Goal: Communication & Community: Share content

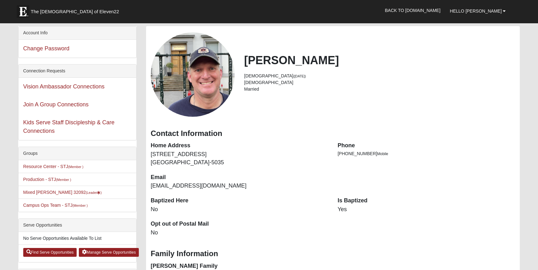
click at [50, 196] on li "Mixed [PERSON_NAME] 32092 (Leader )" at bounding box center [78, 191] width 118 height 13
click at [49, 192] on link "Mixed [PERSON_NAME] 32092 (Leader )" at bounding box center [62, 191] width 79 height 5
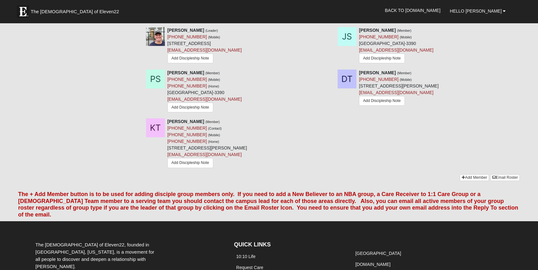
scroll to position [545, 0]
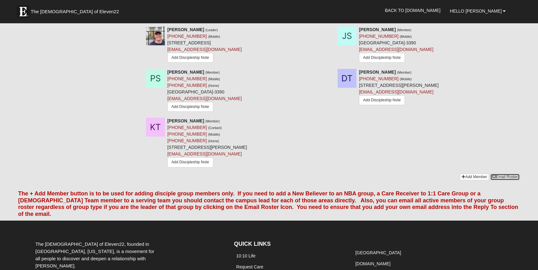
click at [502, 178] on link "Email Roster" at bounding box center [505, 176] width 30 height 7
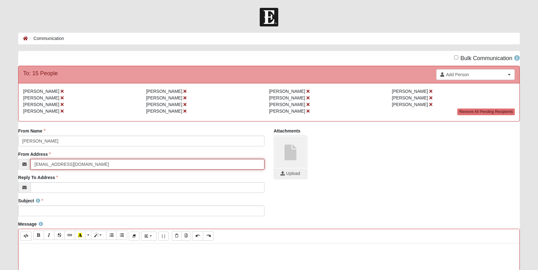
click at [63, 166] on input "info@coe22.com" at bounding box center [147, 164] width 234 height 11
type input "[EMAIL_ADDRESS][DOMAIN_NAME]"
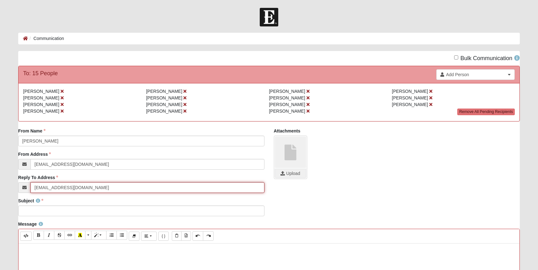
type input "[EMAIL_ADDRESS][DOMAIN_NAME]"
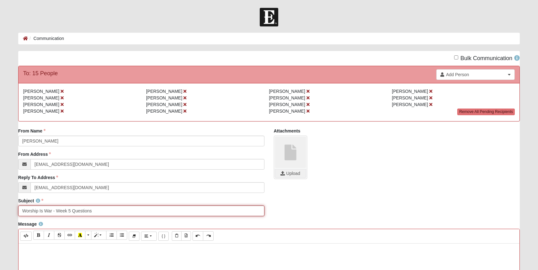
type input "Worship Is War - Week 5 Questions"
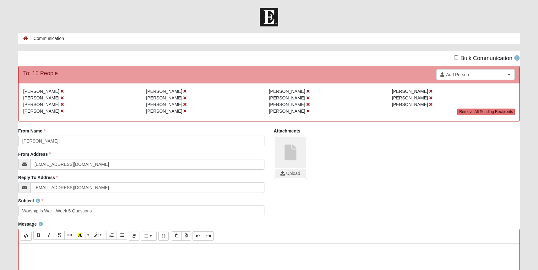
paste div
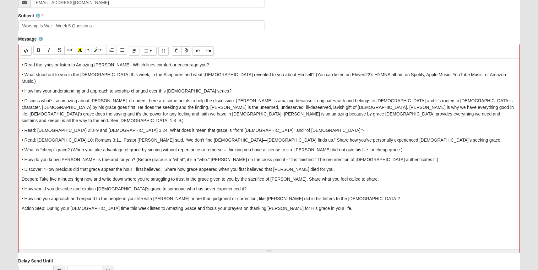
scroll to position [239, 0]
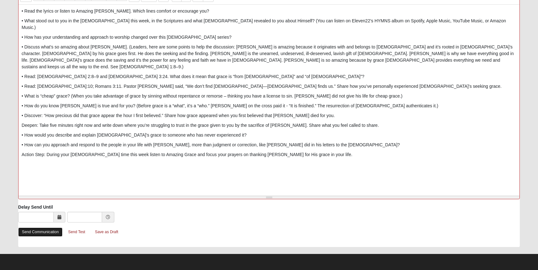
click at [45, 228] on link "Send Communication" at bounding box center [40, 231] width 44 height 9
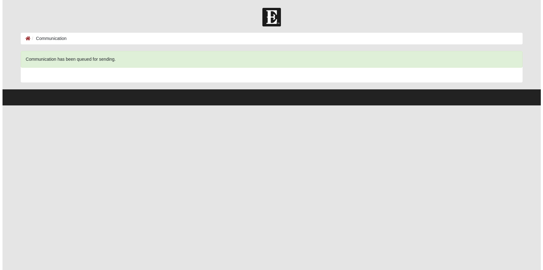
scroll to position [0, 0]
